Goal: Task Accomplishment & Management: Use online tool/utility

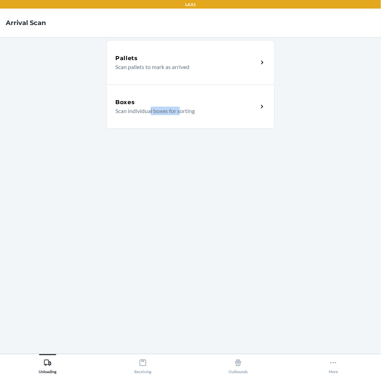
drag, startPoint x: 180, startPoint y: 260, endPoint x: 154, endPoint y: 281, distance: 33.3
click at [152, 298] on div "Pallets Scan pallets to mark as arrived Boxes Scan individual boxes for sorting" at bounding box center [190, 195] width 168 height 305
click at [180, 244] on div "Pallets Scan pallets to mark as arrived Boxes Scan individual boxes for sorting" at bounding box center [190, 195] width 168 height 305
click at [151, 214] on div "Pallets Scan pallets to mark as arrived Boxes Scan individual boxes for sorting" at bounding box center [190, 195] width 168 height 305
drag, startPoint x: 201, startPoint y: 172, endPoint x: 210, endPoint y: 165, distance: 11.5
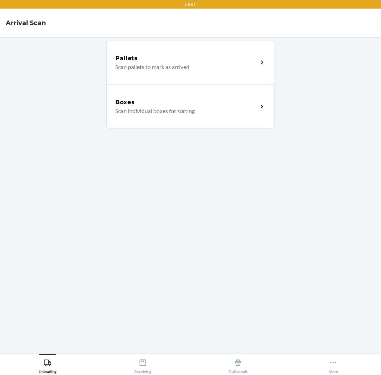
click at [210, 165] on div "Pallets Scan pallets to mark as arrived Boxes Scan individual boxes for sorting" at bounding box center [190, 195] width 168 height 305
drag, startPoint x: 213, startPoint y: 174, endPoint x: 203, endPoint y: 181, distance: 12.1
click at [204, 181] on div "Pallets Scan pallets to mark as arrived Boxes Scan individual boxes for sorting" at bounding box center [190, 195] width 168 height 305
click at [203, 181] on div "Pallets Scan pallets to mark as arrived Boxes Scan individual boxes for sorting" at bounding box center [190, 195] width 168 height 305
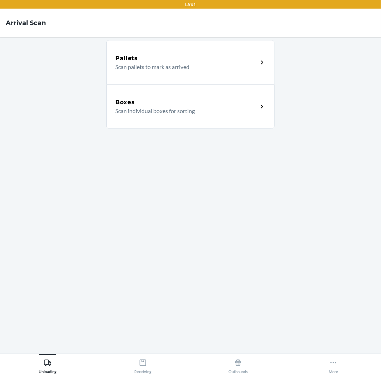
click at [203, 181] on div "Pallets Scan pallets to mark as arrived Boxes Scan individual boxes for sorting" at bounding box center [190, 195] width 168 height 305
click at [204, 180] on div "Pallets Scan pallets to mark as arrived Boxes Scan individual boxes for sorting" at bounding box center [190, 195] width 168 height 305
drag, startPoint x: 204, startPoint y: 180, endPoint x: 187, endPoint y: 196, distance: 22.8
click at [187, 196] on div "Pallets Scan pallets to mark as arrived Boxes Scan individual boxes for sorting" at bounding box center [190, 195] width 168 height 305
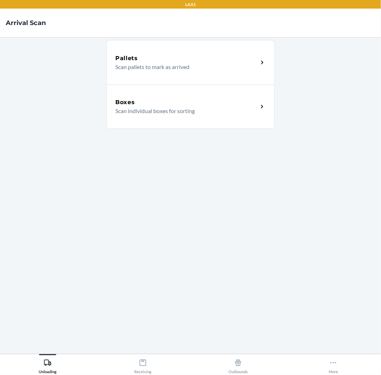
click at [187, 196] on div "Pallets Scan pallets to mark as arrived Boxes Scan individual boxes for sorting" at bounding box center [190, 195] width 168 height 305
click at [231, 103] on div "Boxes" at bounding box center [186, 102] width 143 height 9
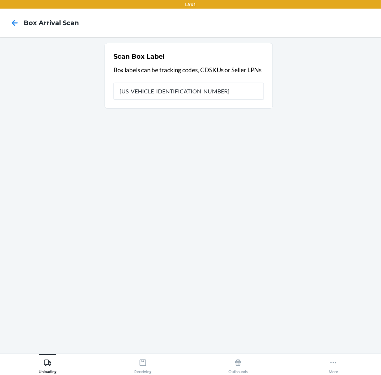
type input "1ZR08H699039057620"
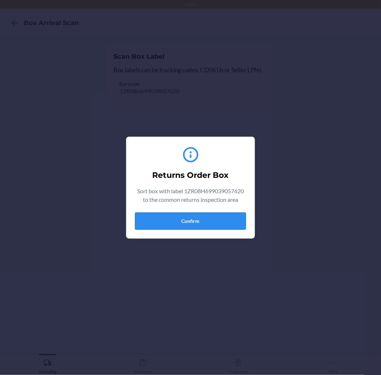
click at [188, 224] on button "Confirm" at bounding box center [190, 220] width 111 height 17
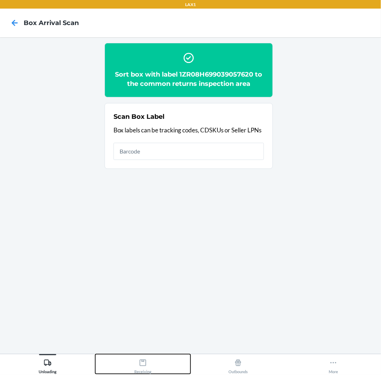
click at [146, 360] on icon at bounding box center [143, 363] width 8 height 8
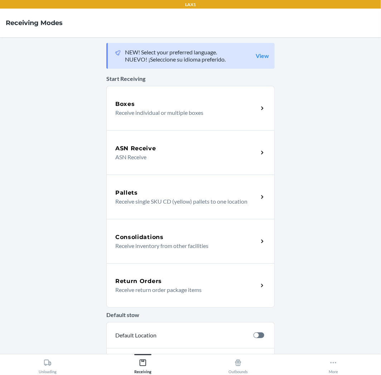
click at [181, 286] on p "Receive return order package items" at bounding box center [183, 289] width 137 height 9
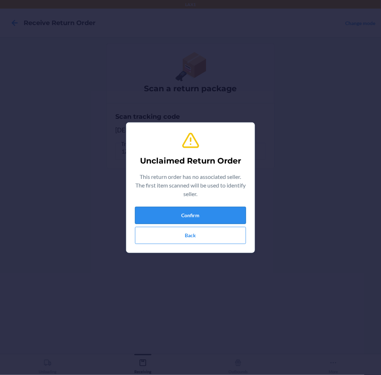
click at [220, 210] on button "Confirm" at bounding box center [190, 215] width 111 height 17
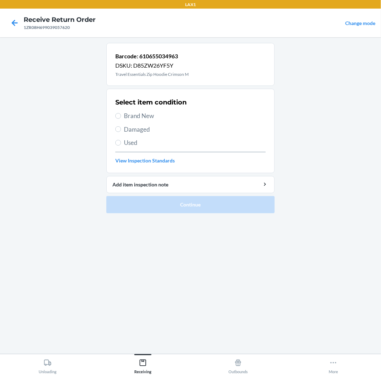
click at [143, 130] on span "Damaged" at bounding box center [195, 129] width 142 height 9
click at [121, 130] on input "Damaged" at bounding box center [118, 129] width 6 height 6
radio input "true"
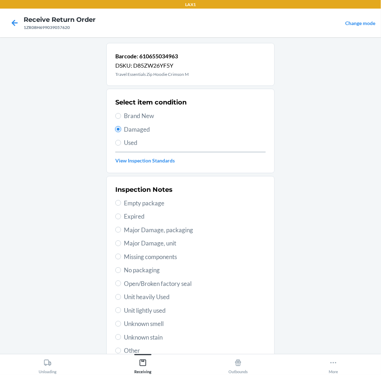
scroll to position [40, 0]
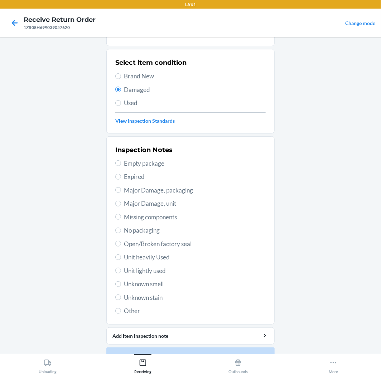
click at [160, 189] on span "Major Damage, packaging" at bounding box center [195, 190] width 142 height 9
click at [121, 189] on input "Major Damage, packaging" at bounding box center [118, 190] width 6 height 6
radio input "true"
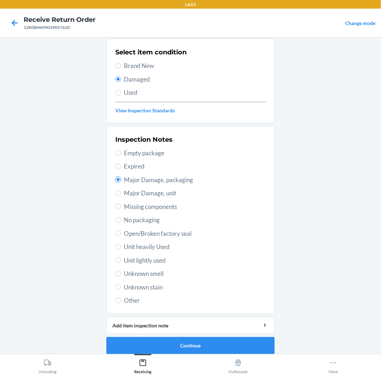
scroll to position [55, 0]
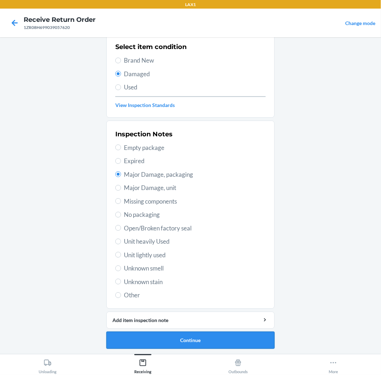
click at [197, 336] on button "Continue" at bounding box center [190, 340] width 168 height 17
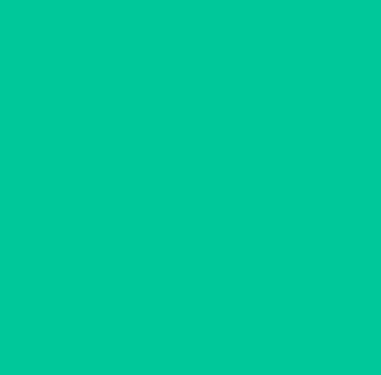
scroll to position [0, 0]
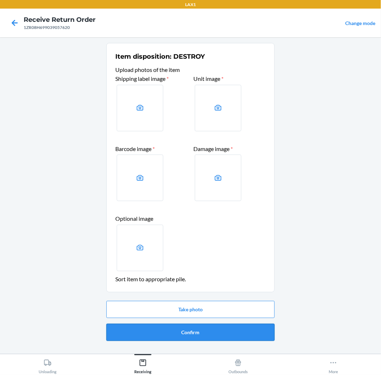
click at [197, 333] on button "Confirm" at bounding box center [190, 332] width 168 height 17
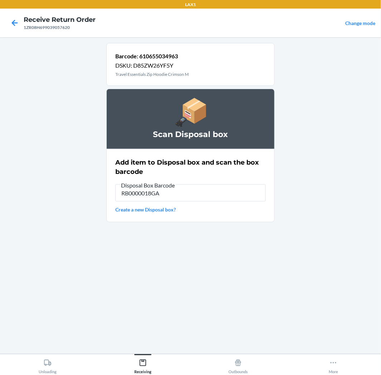
type input "RB0000018GA"
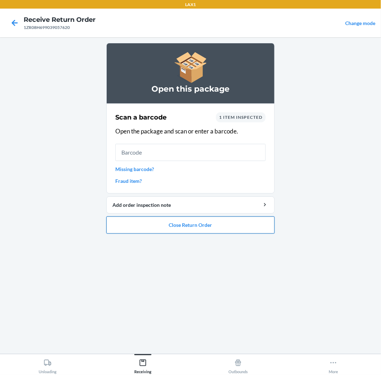
click at [197, 220] on button "Close Return Order" at bounding box center [190, 224] width 168 height 17
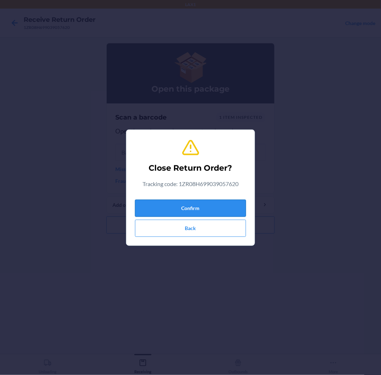
click at [200, 202] on button "Confirm" at bounding box center [190, 208] width 111 height 17
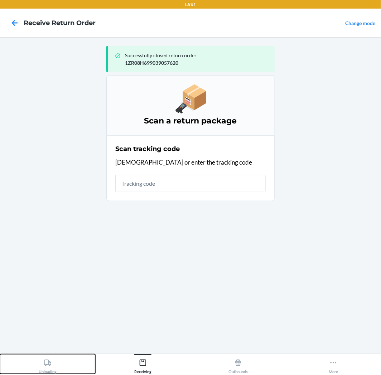
click at [51, 360] on icon at bounding box center [48, 363] width 8 height 8
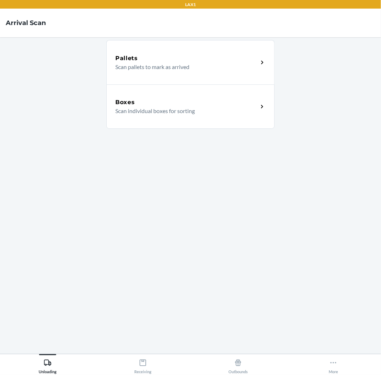
click at [256, 109] on div "Boxes Scan individual boxes for sorting" at bounding box center [186, 106] width 143 height 17
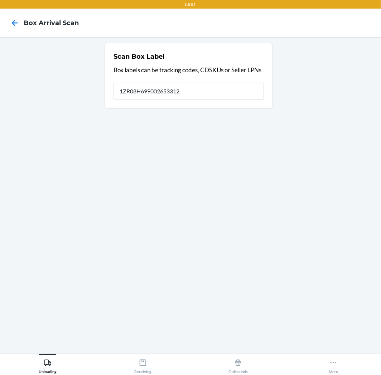
type input "1ZR08H699002653312"
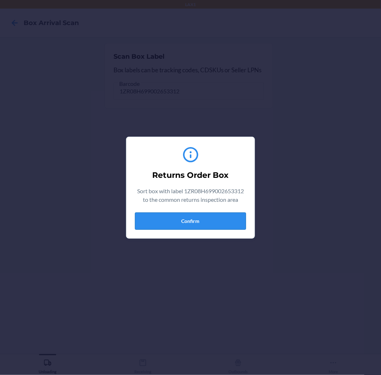
click at [207, 217] on button "Confirm" at bounding box center [190, 220] width 111 height 17
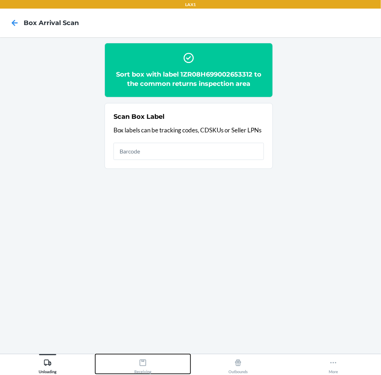
click at [163, 366] on button "Receiving" at bounding box center [142, 364] width 95 height 20
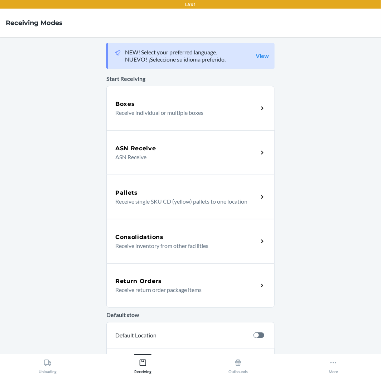
click at [179, 277] on div "Return Orders" at bounding box center [186, 281] width 143 height 9
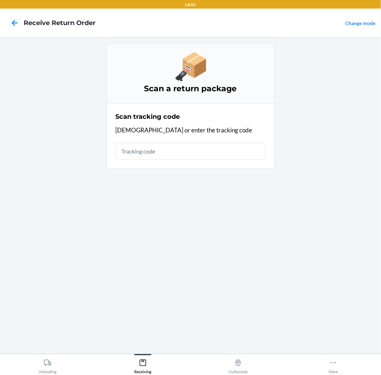
click at [201, 155] on input "text" at bounding box center [190, 151] width 150 height 17
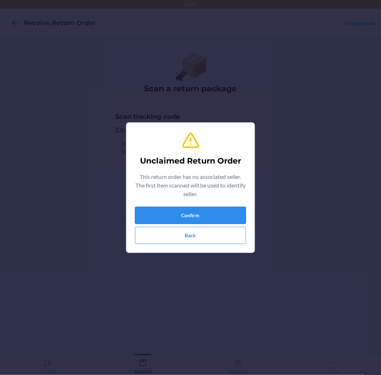
click at [194, 214] on button "Confirm" at bounding box center [190, 215] width 111 height 17
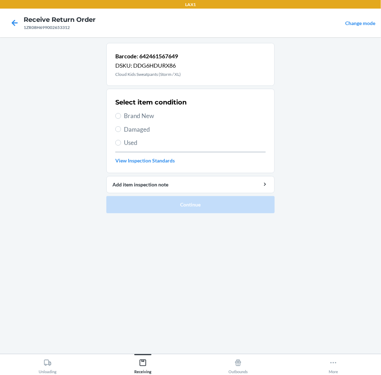
click at [152, 114] on span "Brand New" at bounding box center [195, 115] width 142 height 9
click at [121, 114] on input "Brand New" at bounding box center [118, 116] width 6 height 6
radio input "true"
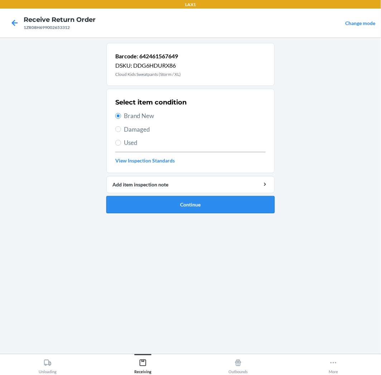
click at [207, 202] on button "Continue" at bounding box center [190, 204] width 168 height 17
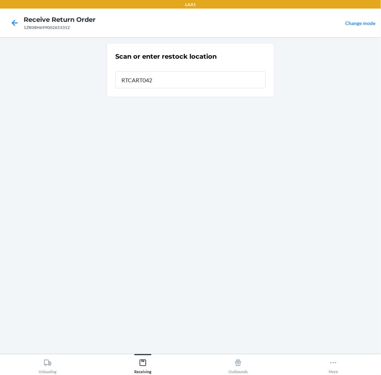
type input "RTCART042"
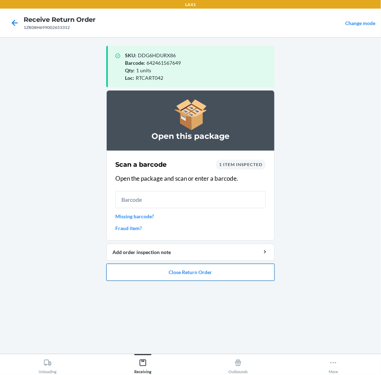
click at [215, 270] on button "Close Return Order" at bounding box center [190, 272] width 168 height 17
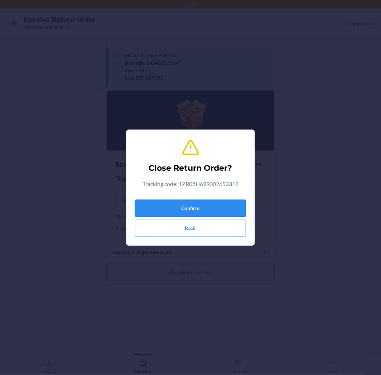
click at [209, 208] on button "Confirm" at bounding box center [190, 208] width 111 height 17
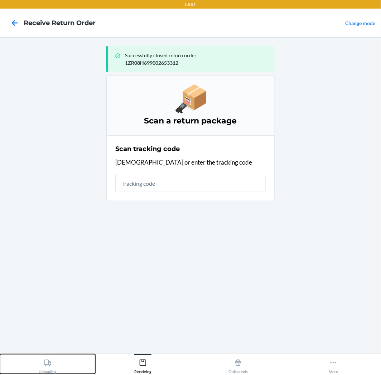
click at [38, 365] on button "Unloading" at bounding box center [47, 364] width 95 height 20
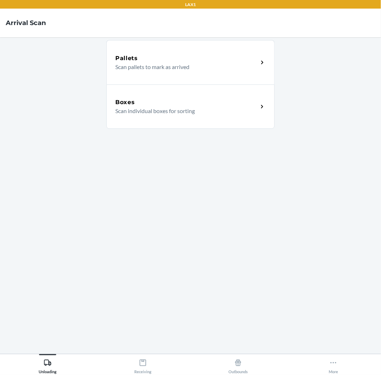
click at [259, 113] on div "Boxes Scan individual boxes for sorting" at bounding box center [190, 106] width 168 height 44
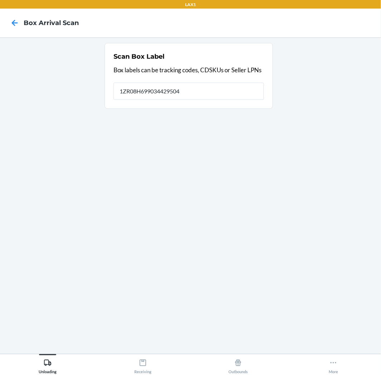
type input "1ZR08H699034429504"
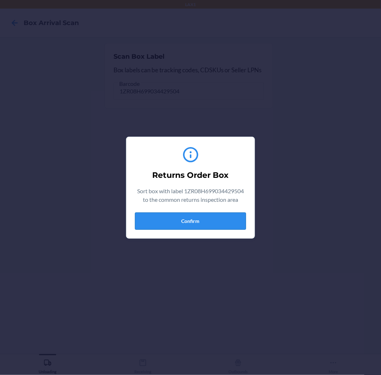
click at [219, 220] on button "Confirm" at bounding box center [190, 220] width 111 height 17
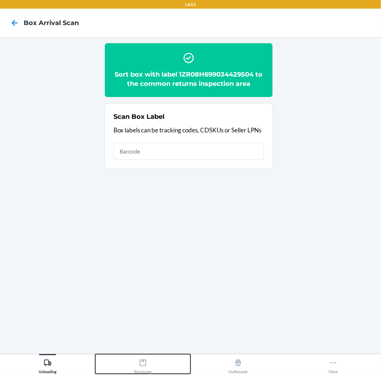
click at [144, 365] on icon at bounding box center [143, 363] width 8 height 8
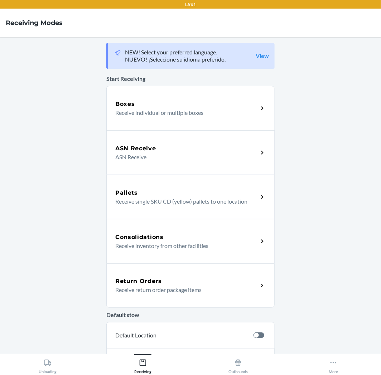
drag, startPoint x: 148, startPoint y: 293, endPoint x: 151, endPoint y: 288, distance: 6.4
click at [148, 292] on p "Receive return order package items" at bounding box center [183, 289] width 137 height 9
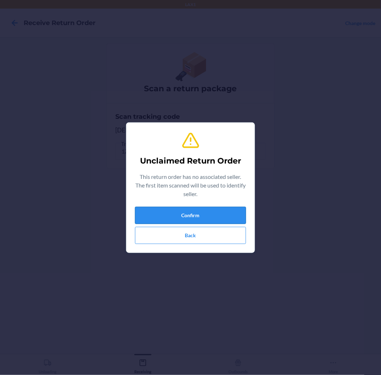
click at [179, 210] on button "Confirm" at bounding box center [190, 215] width 111 height 17
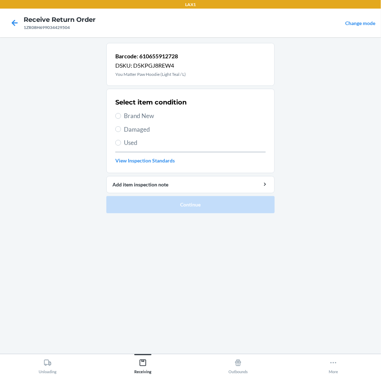
click at [142, 114] on span "Brand New" at bounding box center [195, 115] width 142 height 9
click at [121, 114] on input "Brand New" at bounding box center [118, 116] width 6 height 6
radio input "true"
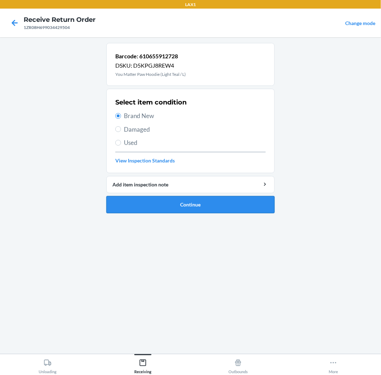
click at [161, 204] on button "Continue" at bounding box center [190, 204] width 168 height 17
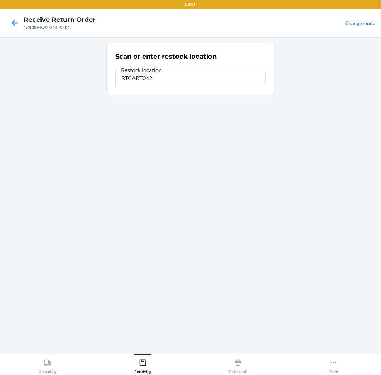
type input "RTCART042"
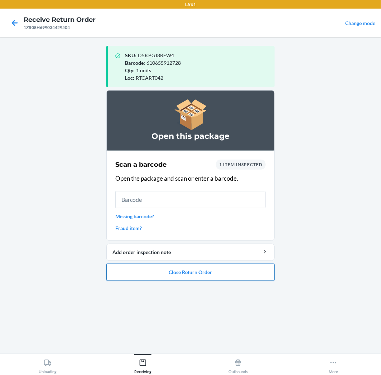
click at [226, 268] on button "Close Return Order" at bounding box center [190, 272] width 168 height 17
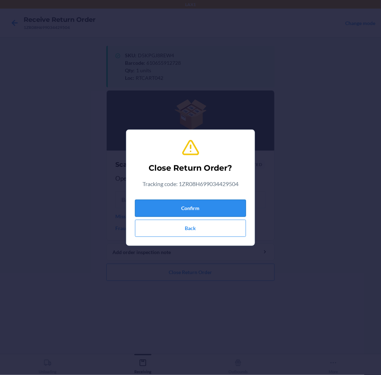
click at [213, 208] on button "Confirm" at bounding box center [190, 208] width 111 height 17
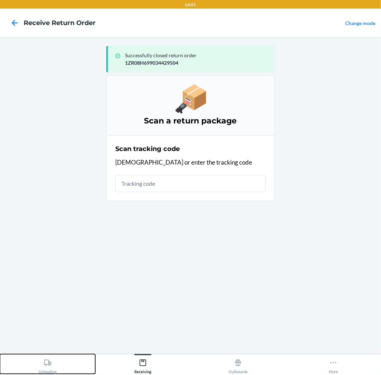
click at [55, 369] on div "Unloading" at bounding box center [48, 365] width 18 height 18
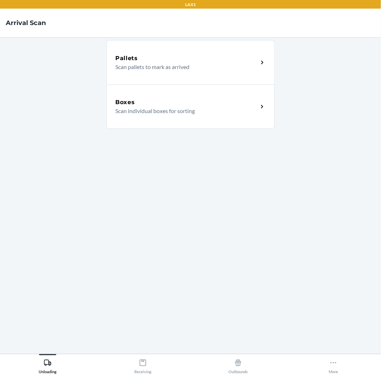
click at [184, 108] on p "Scan individual boxes for sorting" at bounding box center [183, 111] width 137 height 9
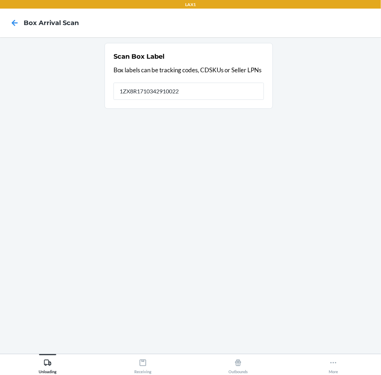
type input "1ZX8R1710342910022"
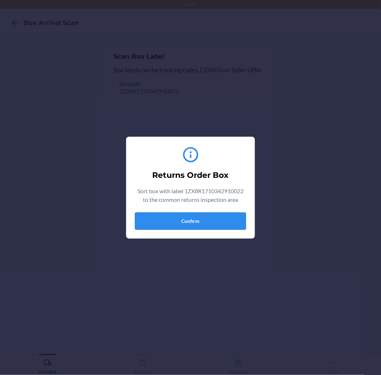
click at [215, 224] on button "Confirm" at bounding box center [190, 220] width 111 height 17
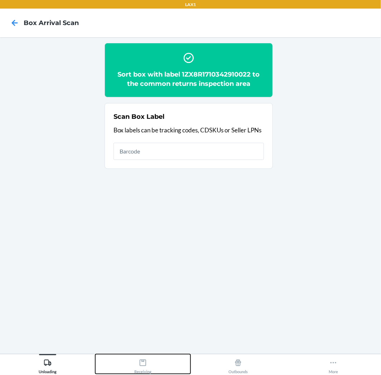
click at [163, 365] on button "Receiving" at bounding box center [142, 364] width 95 height 20
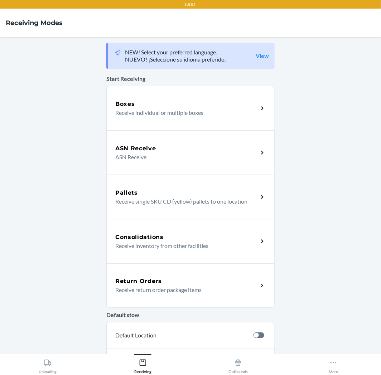
click at [184, 285] on div "Return Orders" at bounding box center [186, 281] width 143 height 9
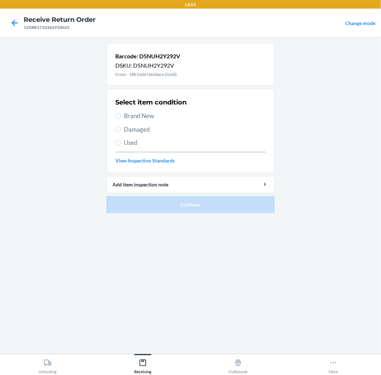
click at [147, 113] on span "Brand New" at bounding box center [195, 115] width 142 height 9
click at [121, 113] on input "Brand New" at bounding box center [118, 116] width 6 height 6
radio input "true"
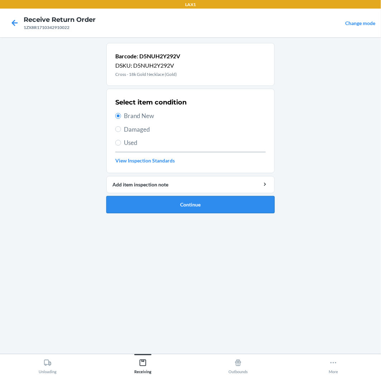
click at [186, 203] on button "Continue" at bounding box center [190, 204] width 168 height 17
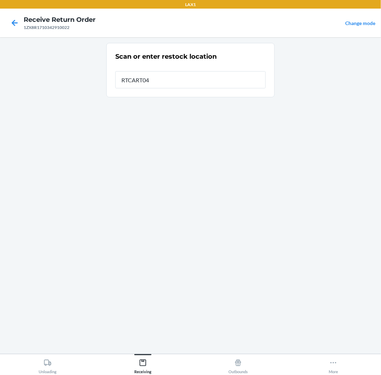
type input "RTCART042"
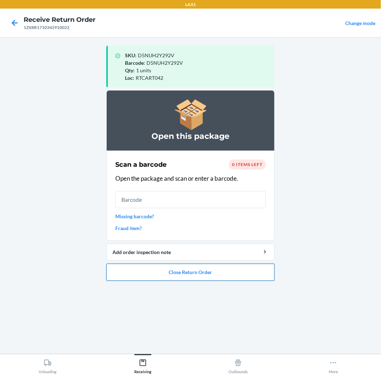
click at [254, 271] on button "Close Return Order" at bounding box center [190, 272] width 168 height 17
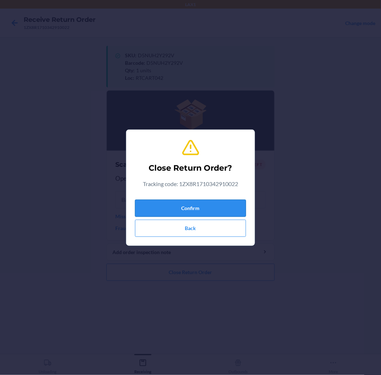
click at [185, 210] on button "Confirm" at bounding box center [190, 208] width 111 height 17
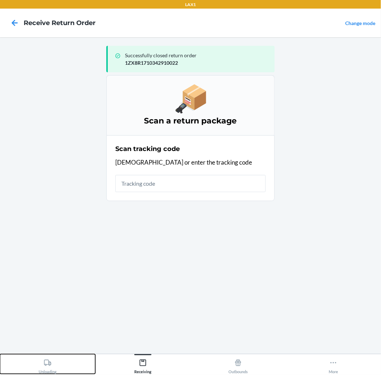
click at [34, 360] on button "Unloading" at bounding box center [47, 364] width 95 height 20
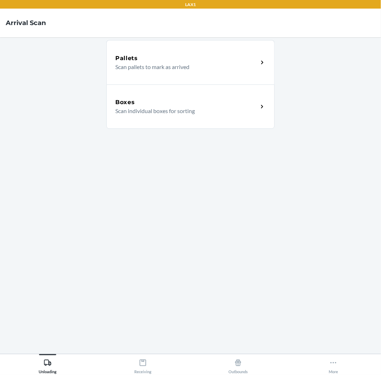
click at [132, 109] on p "Scan individual boxes for sorting" at bounding box center [183, 111] width 137 height 9
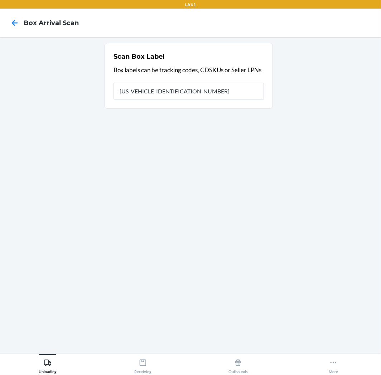
type input "1ZX8R1710365412750"
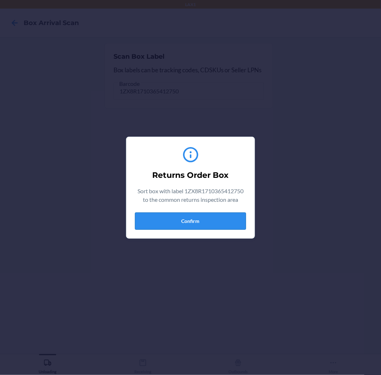
click at [216, 218] on button "Confirm" at bounding box center [190, 220] width 111 height 17
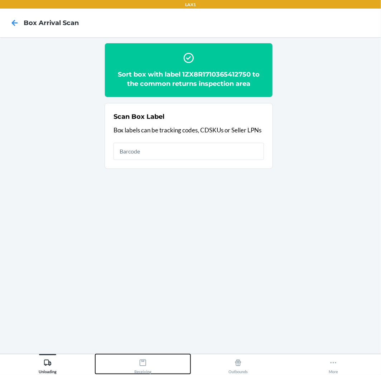
click at [146, 361] on icon at bounding box center [143, 363] width 8 height 8
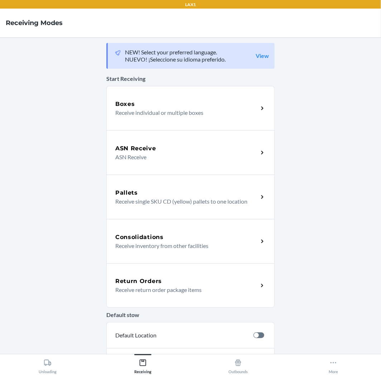
click at [149, 287] on p "Receive return order package items" at bounding box center [183, 289] width 137 height 9
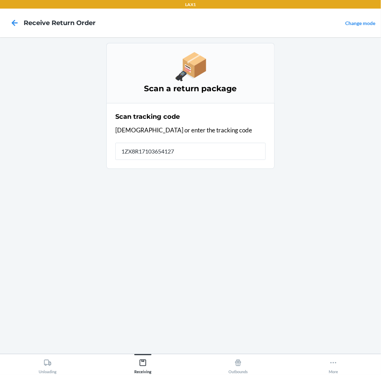
type input "[US_VEHICLE_IDENTIFICATION_NUMBER]"
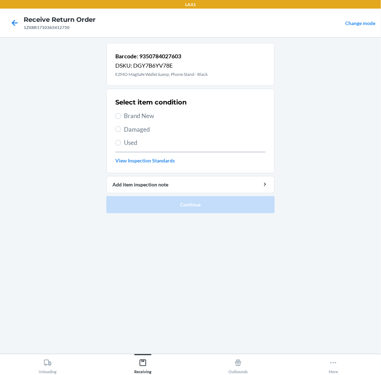
click at [152, 127] on span "Damaged" at bounding box center [195, 129] width 142 height 9
click at [121, 127] on input "Damaged" at bounding box center [118, 129] width 6 height 6
radio input "true"
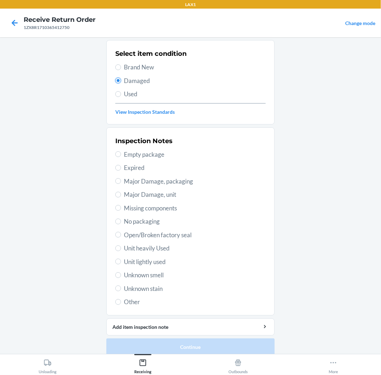
scroll to position [55, 0]
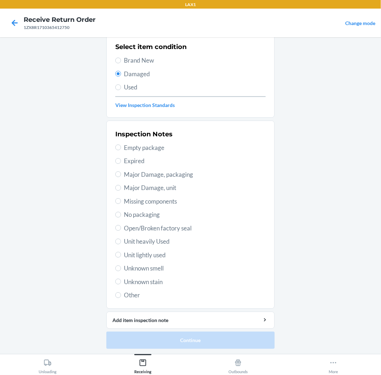
click at [142, 174] on span "Major Damage, packaging" at bounding box center [195, 174] width 142 height 9
click at [121, 174] on input "Major Damage, packaging" at bounding box center [118, 174] width 6 height 6
radio input "true"
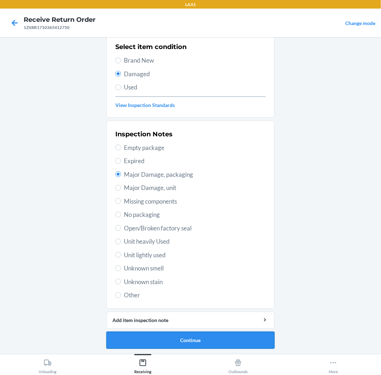
click at [228, 335] on button "Continue" at bounding box center [190, 340] width 168 height 17
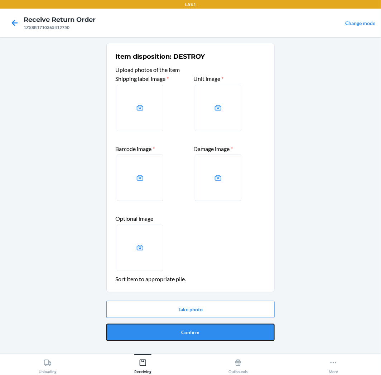
click at [200, 331] on button "Confirm" at bounding box center [190, 332] width 168 height 17
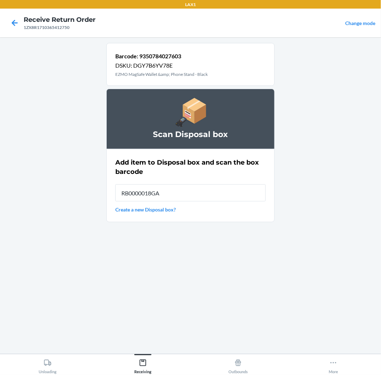
type input "RB0000018GA"
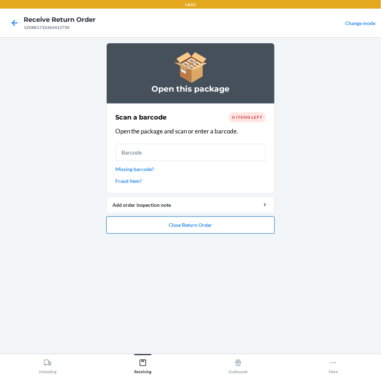
click at [205, 223] on button "Close Return Order" at bounding box center [190, 224] width 168 height 17
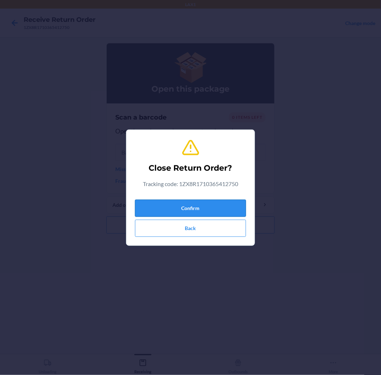
click at [191, 200] on button "Confirm" at bounding box center [190, 208] width 111 height 17
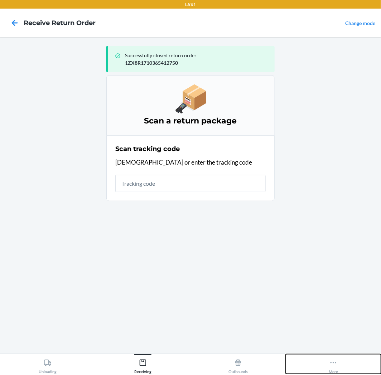
click at [334, 360] on icon at bounding box center [333, 363] width 8 height 8
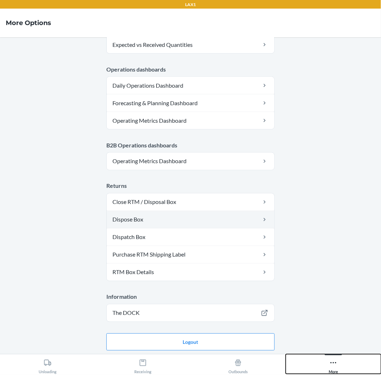
scroll to position [313, 0]
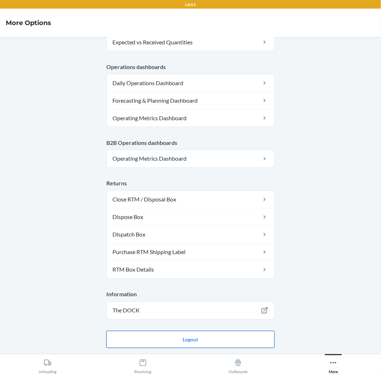
click at [190, 338] on button "Logout" at bounding box center [190, 339] width 168 height 17
